Goal: Navigation & Orientation: Find specific page/section

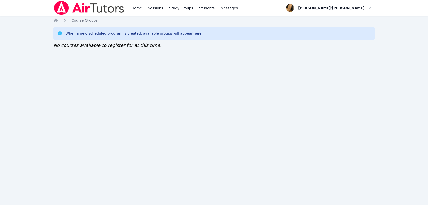
click at [242, 70] on div "Home Sessions Study Groups Students Messages Open user menu Lee'Tayna Hostick O…" at bounding box center [214, 102] width 428 height 205
click at [243, 71] on div "Home Sessions Study Groups Students Messages Open user menu Lee'Tayna Hostick O…" at bounding box center [214, 102] width 428 height 205
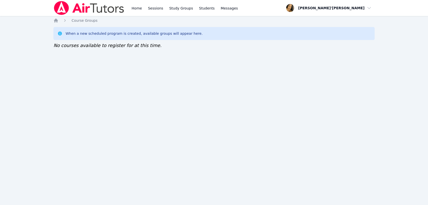
click at [243, 71] on div "Home Sessions Study Groups Students Messages Open user menu Lee'Tayna Hostick O…" at bounding box center [214, 102] width 428 height 205
click at [207, 198] on div "Home Sessions Study Groups Students Messages Open user menu Lee'Tayna Hostick O…" at bounding box center [214, 102] width 428 height 205
click at [229, 201] on div "Home Sessions Study Groups Students Messages Open user menu Lee'Tayna Hostick O…" at bounding box center [214, 102] width 428 height 205
